Goal: Find specific page/section: Find specific page/section

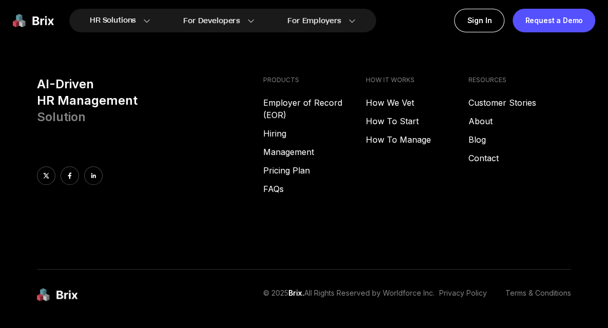
scroll to position [4149, 0]
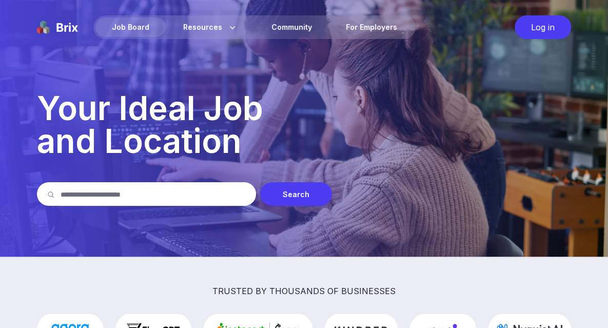
click at [142, 192] on input "text" at bounding box center [153, 194] width 185 height 24
type input "**********"
click at [278, 196] on div "Search" at bounding box center [296, 194] width 72 height 24
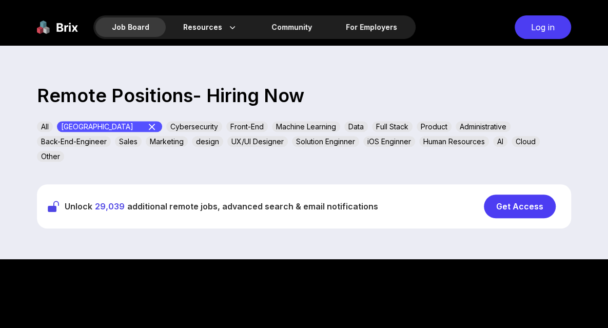
scroll to position [308, 0]
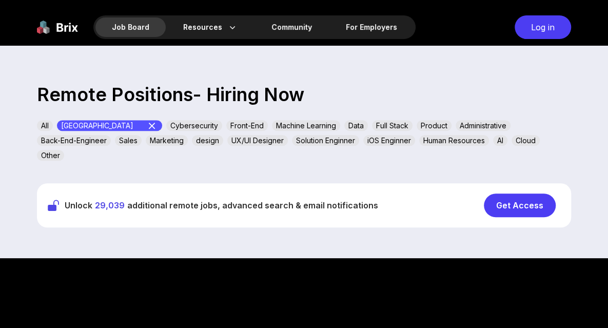
click at [47, 126] on div "All" at bounding box center [45, 125] width 16 height 11
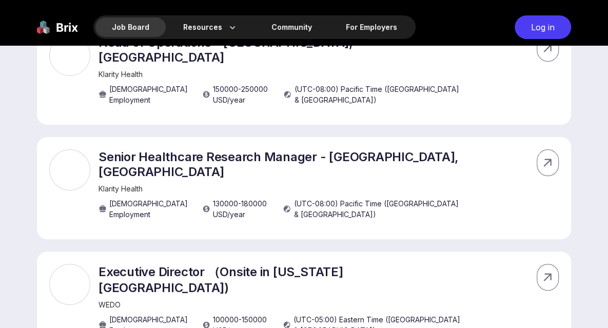
scroll to position [0, 0]
